Goal: Task Accomplishment & Management: Manage account settings

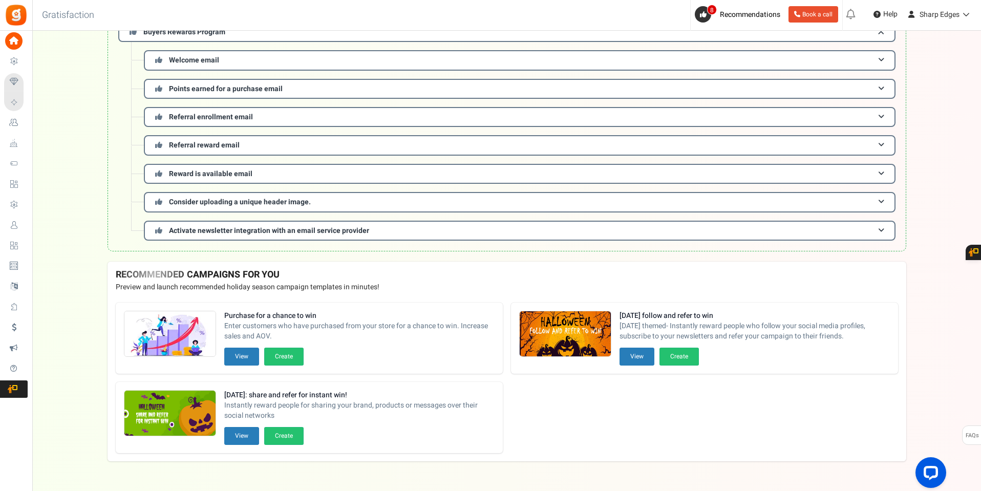
scroll to position [185, 0]
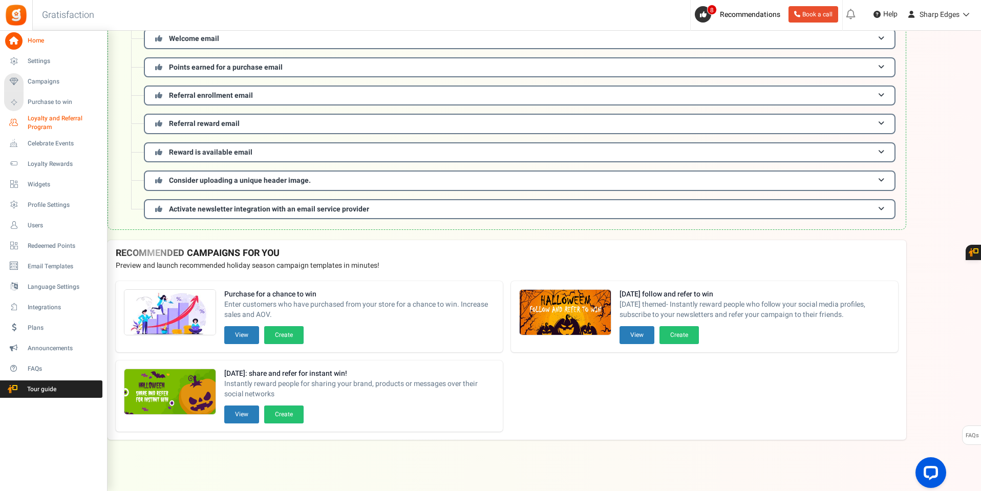
click at [39, 119] on span "Loyalty and Referral Program" at bounding box center [65, 122] width 75 height 17
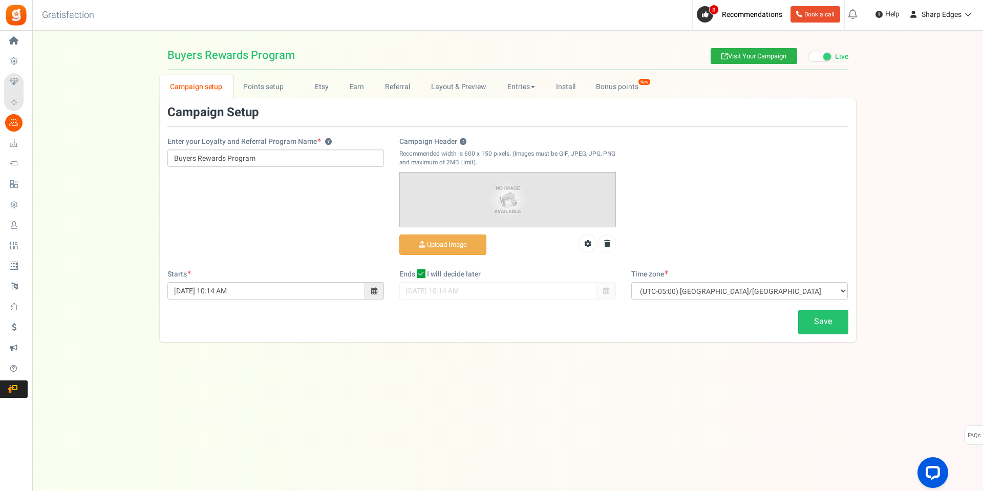
click at [735, 51] on link "Visit Your Campaign" at bounding box center [754, 56] width 87 height 16
click at [256, 87] on link "Points setup New" at bounding box center [268, 86] width 71 height 23
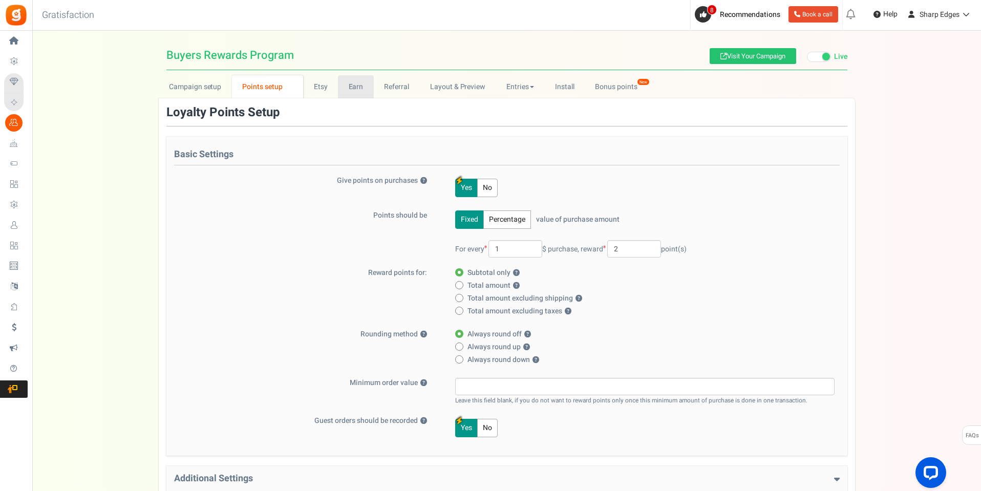
click at [351, 88] on link "Earn" at bounding box center [356, 86] width 36 height 23
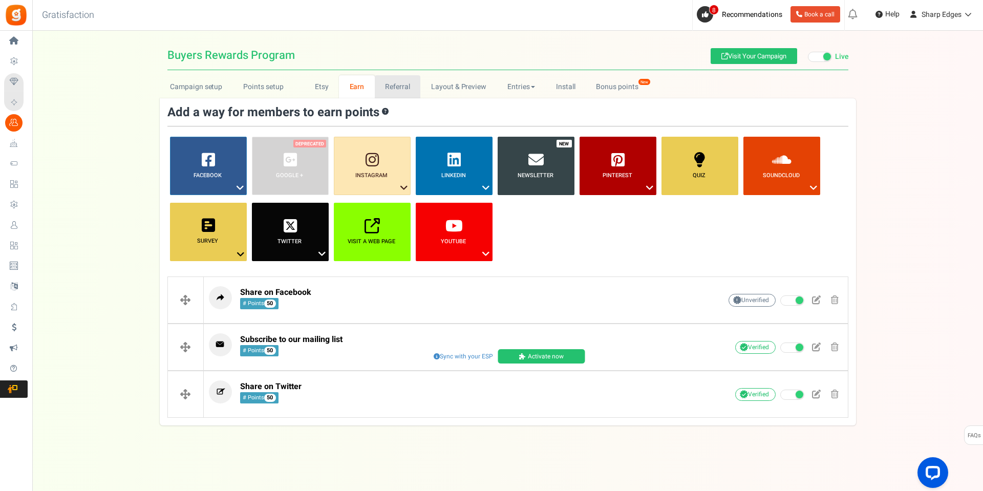
click at [394, 85] on link "Referral" at bounding box center [398, 86] width 46 height 23
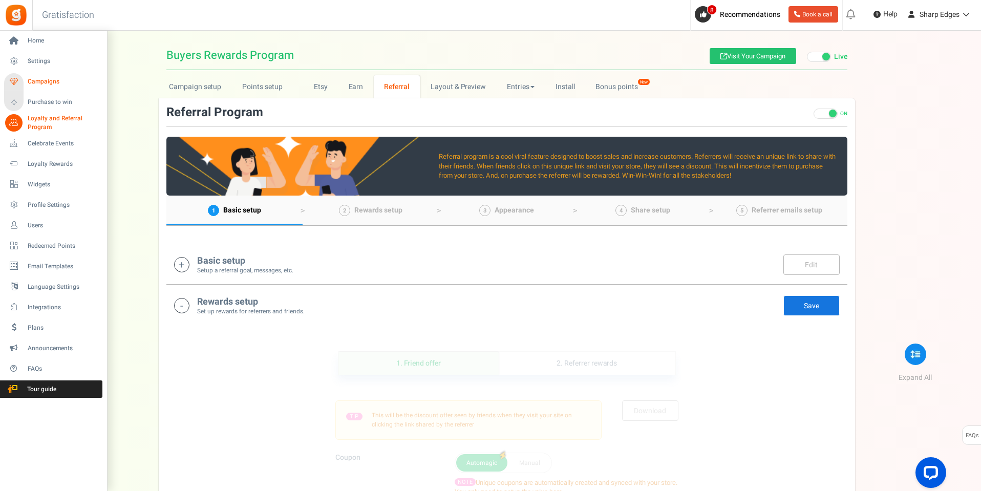
click at [43, 77] on span "Campaigns" at bounding box center [64, 81] width 72 height 9
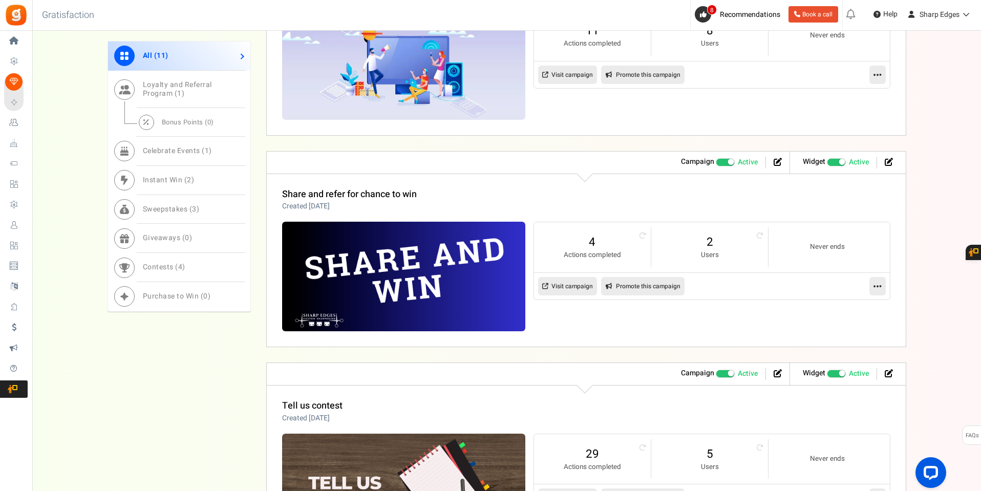
scroll to position [789, 0]
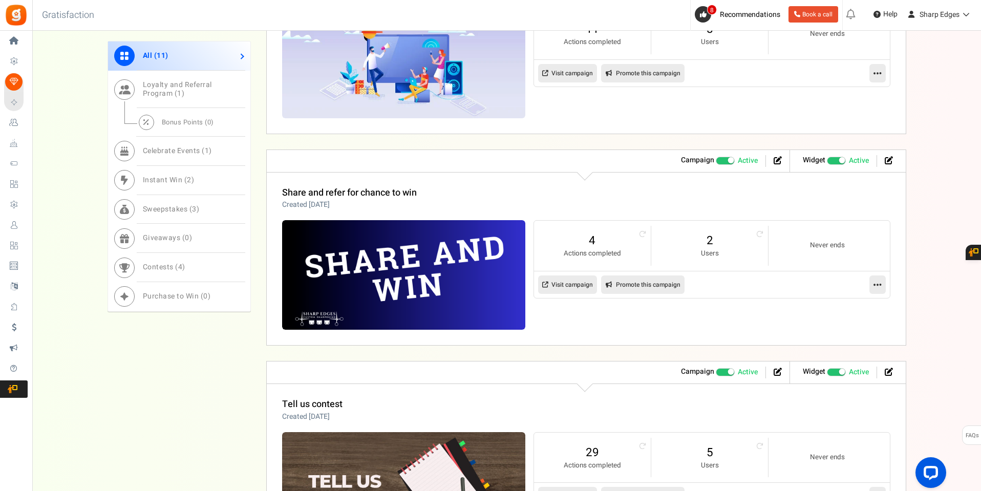
click at [576, 286] on link "Visit campaign" at bounding box center [567, 285] width 59 height 18
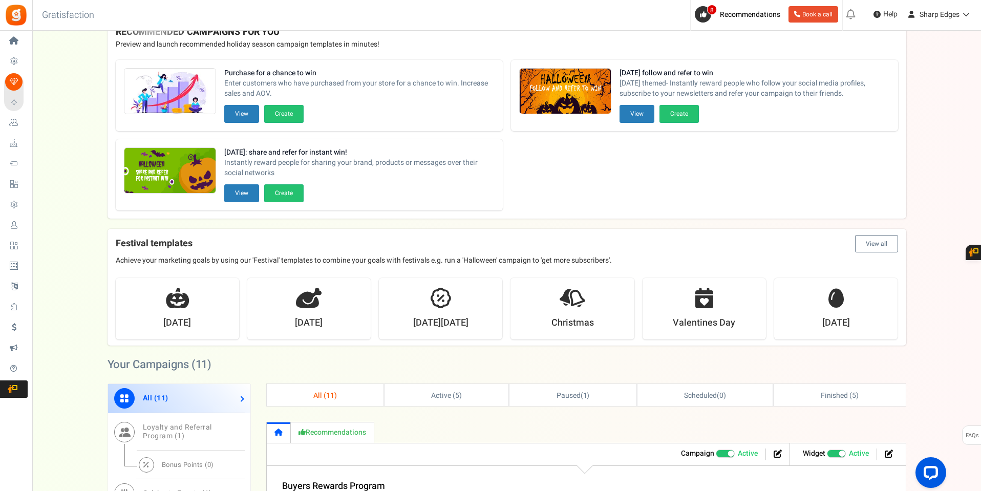
scroll to position [0, 0]
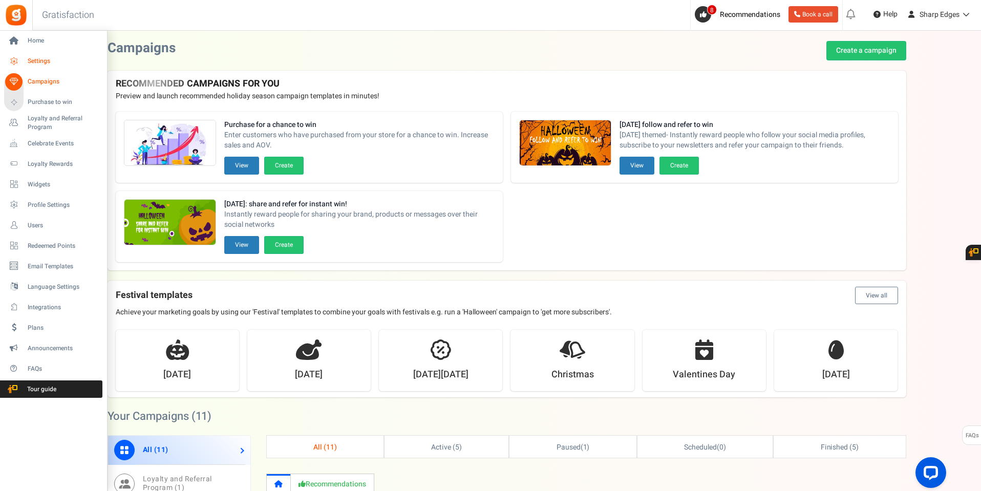
click at [40, 60] on span "Settings" at bounding box center [64, 61] width 72 height 9
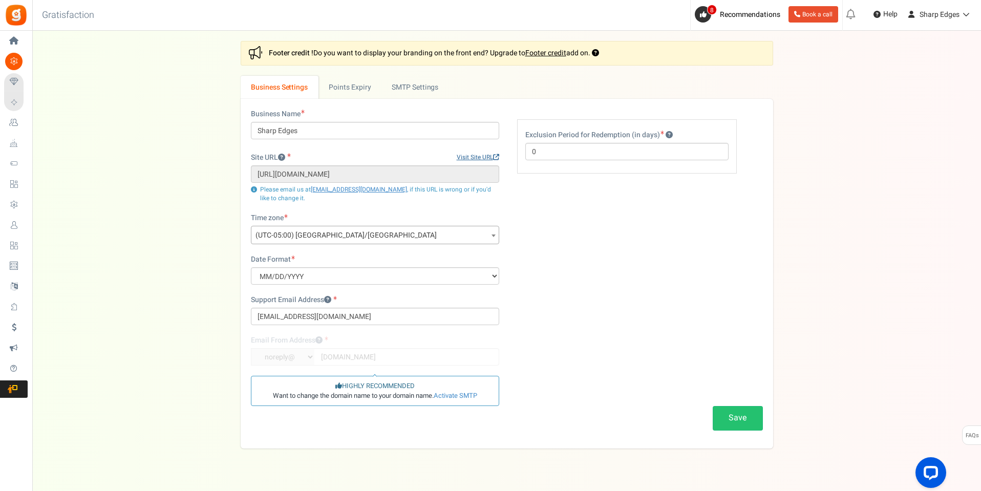
click at [462, 155] on link "Visit Site URL" at bounding box center [478, 157] width 43 height 9
